Goal: Complete application form

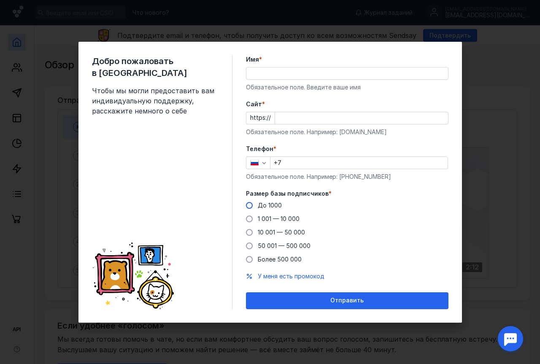
click at [250, 203] on span at bounding box center [249, 205] width 7 height 7
click at [0, 0] on input "До 1000" at bounding box center [0, 0] width 0 height 0
click at [256, 73] on input "Имя *" at bounding box center [347, 73] width 202 height 12
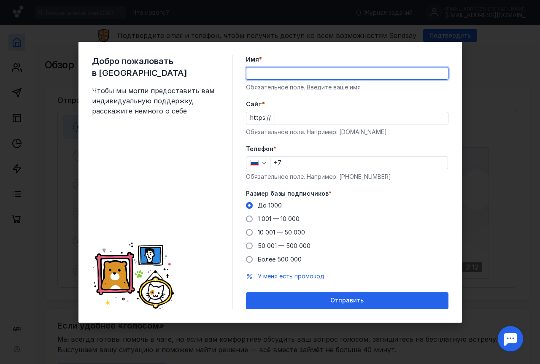
type input "[PERSON_NAME]"
click at [283, 116] on input "Cайт *" at bounding box center [361, 118] width 173 height 12
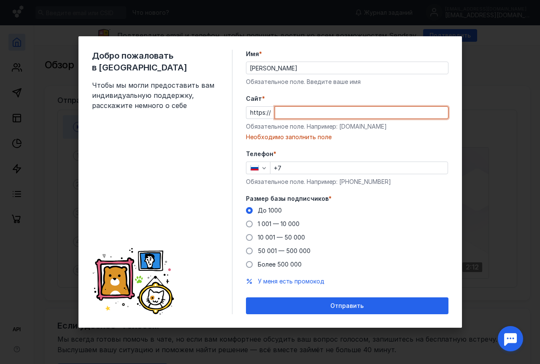
click at [289, 111] on input "Cайт *" at bounding box center [361, 113] width 173 height 12
paste input "[URL][DOMAIN_NAME]"
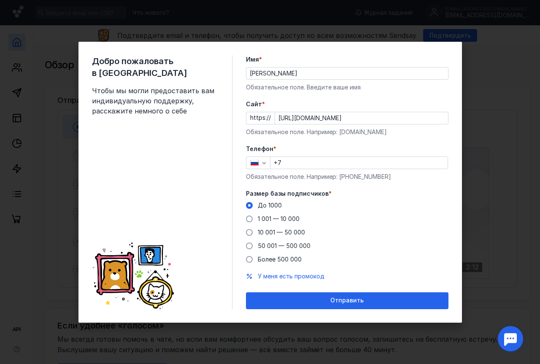
click at [267, 116] on div "https:// [URL][DOMAIN_NAME]" at bounding box center [347, 118] width 202 height 13
drag, startPoint x: 247, startPoint y: 116, endPoint x: 327, endPoint y: 120, distance: 80.3
click at [327, 120] on div "https:// [URL][DOMAIN_NAME]" at bounding box center [347, 118] width 202 height 13
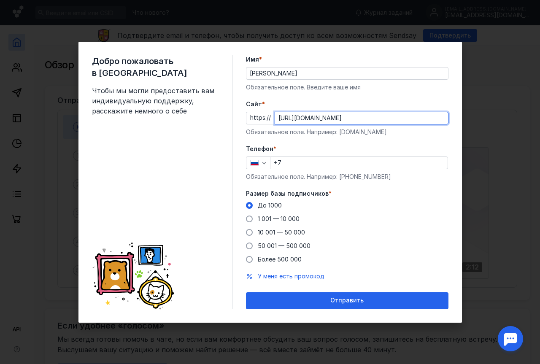
drag, startPoint x: 373, startPoint y: 118, endPoint x: 244, endPoint y: 112, distance: 129.2
click at [244, 112] on div "Добро пожаловать в Sendsay Чтобы мы могли предоставить вам индивидуальную подде…" at bounding box center [269, 182] width 383 height 281
click at [364, 119] on input "[URL][DOMAIN_NAME]" at bounding box center [361, 118] width 173 height 12
type input "[DOMAIN_NAME]"
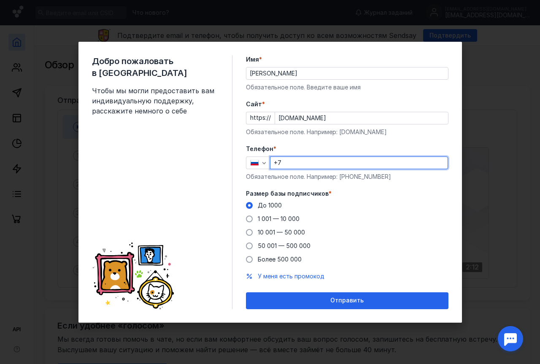
click at [283, 163] on input "+7" at bounding box center [358, 163] width 177 height 12
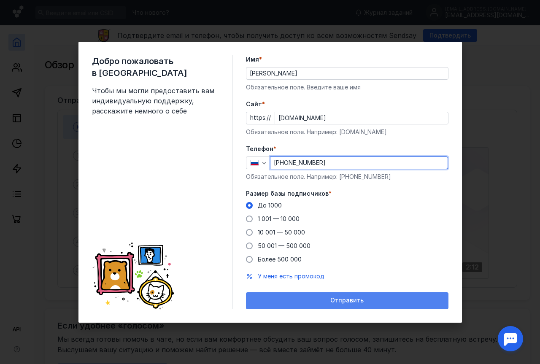
type input "[PHONE_NUMBER]"
click at [345, 301] on span "Отправить" at bounding box center [346, 300] width 33 height 7
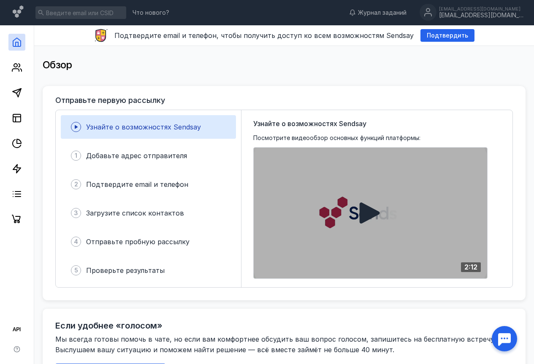
click at [375, 221] on icon at bounding box center [370, 213] width 22 height 22
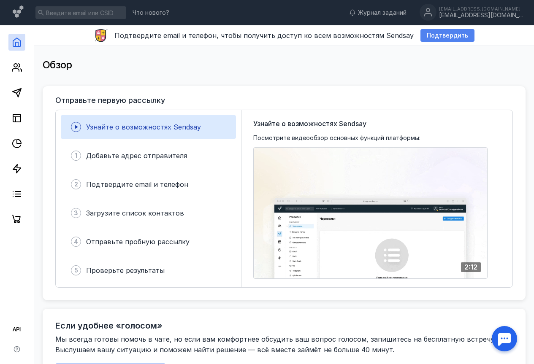
click at [440, 34] on span "Подтвердить" at bounding box center [446, 35] width 41 height 7
